Goal: Information Seeking & Learning: Learn about a topic

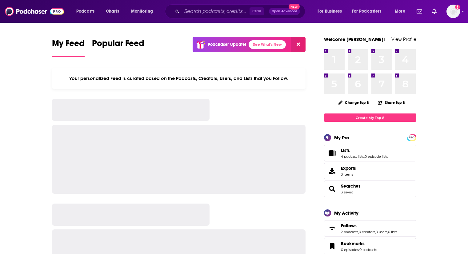
click at [245, 11] on input "Search podcasts, credits, & more..." at bounding box center [216, 11] width 68 height 10
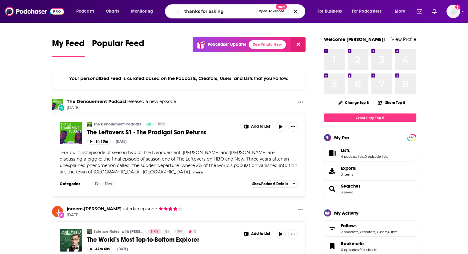
type input "thanks for asking"
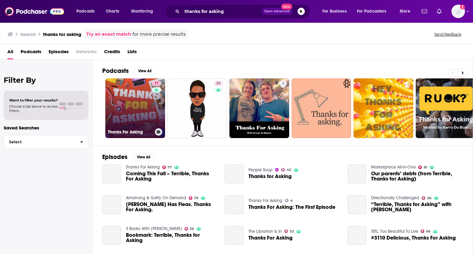
click at [142, 101] on link "77 Thanks For Asking" at bounding box center [135, 108] width 60 height 60
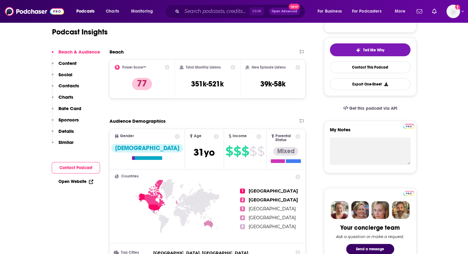
scroll to position [62, 0]
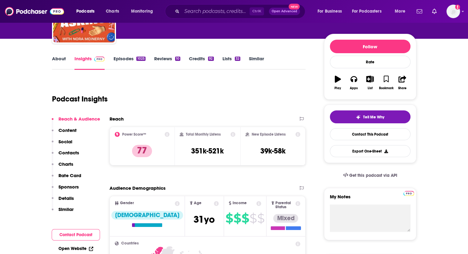
click at [53, 60] on link "About" at bounding box center [59, 63] width 14 height 14
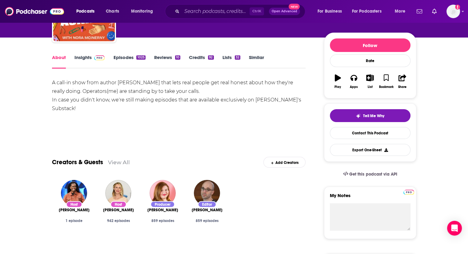
scroll to position [31, 0]
